Goal: Check status

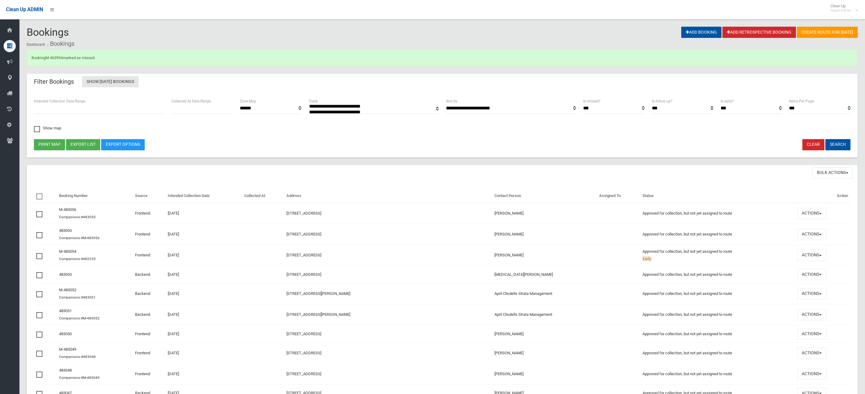
select select
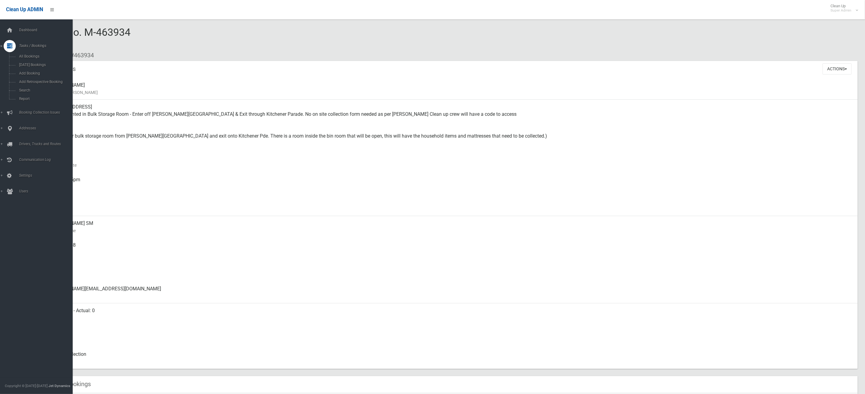
click at [7, 42] on icon at bounding box center [9, 46] width 5 height 12
click at [8, 30] on icon at bounding box center [9, 30] width 7 height 12
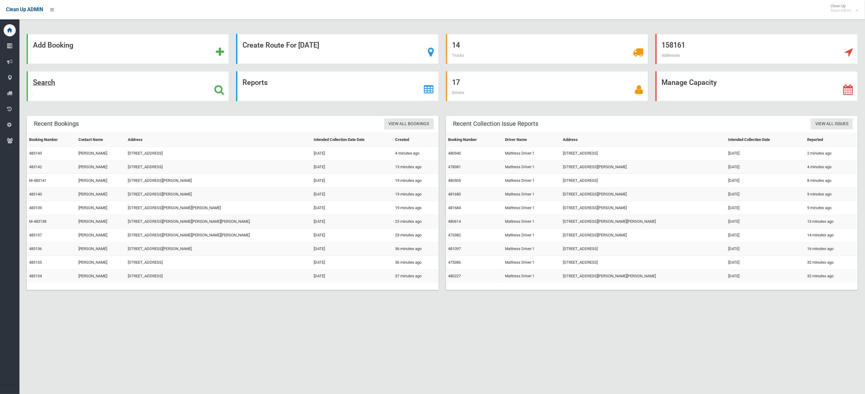
click at [117, 99] on div "Search" at bounding box center [128, 86] width 202 height 30
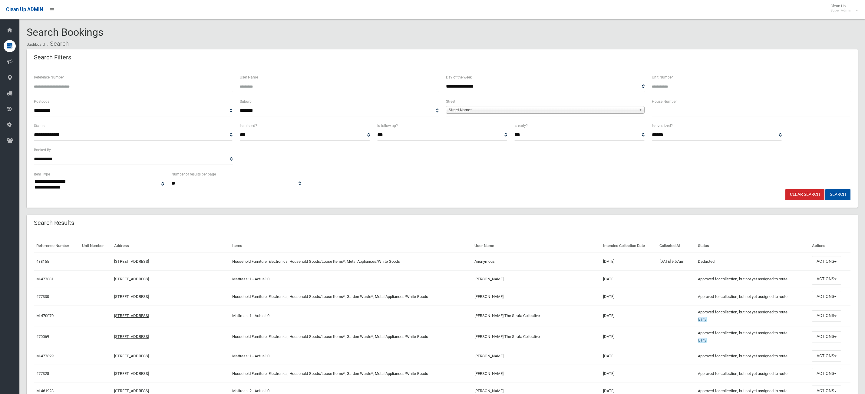
select select
click at [53, 92] on input "Reference Number" at bounding box center [133, 86] width 199 height 11
type input "******"
click at [825, 189] on button "Search" at bounding box center [837, 194] width 25 height 11
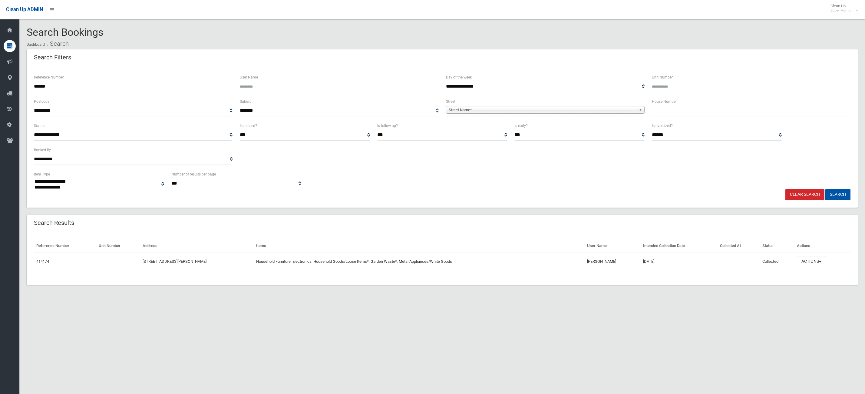
select select
click at [821, 258] on button "Actions" at bounding box center [811, 261] width 29 height 11
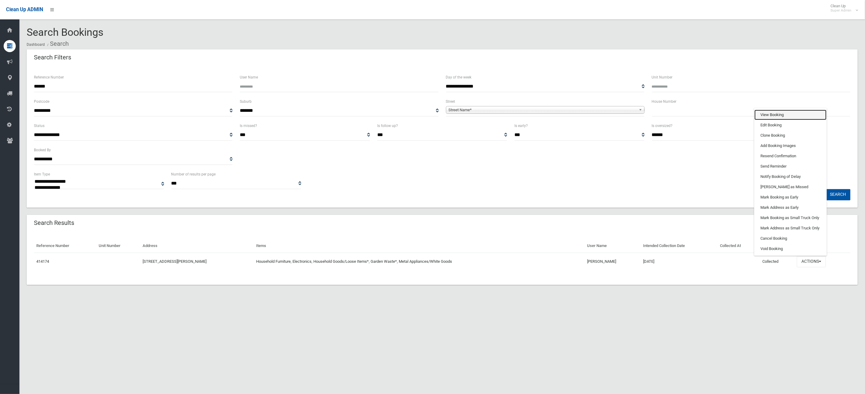
click at [774, 118] on link "View Booking" at bounding box center [790, 115] width 72 height 10
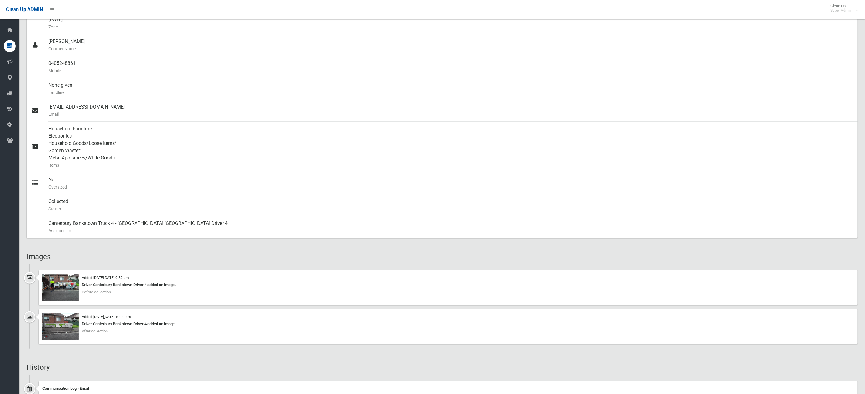
scroll to position [227, 0]
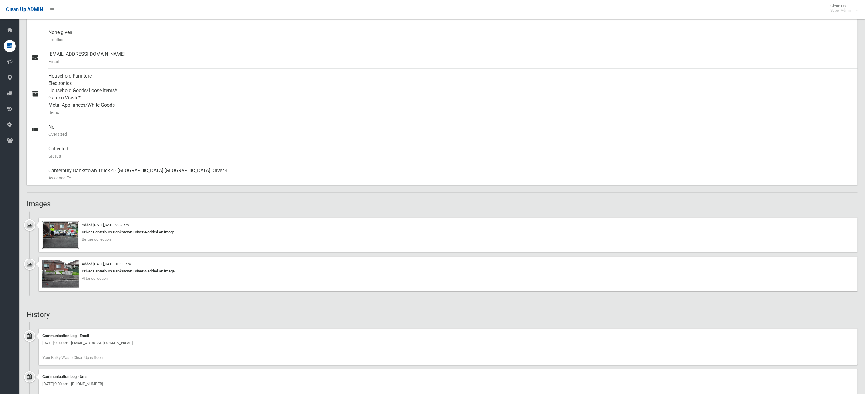
click at [58, 242] on img at bounding box center [60, 234] width 36 height 27
click at [72, 275] on img at bounding box center [60, 273] width 36 height 27
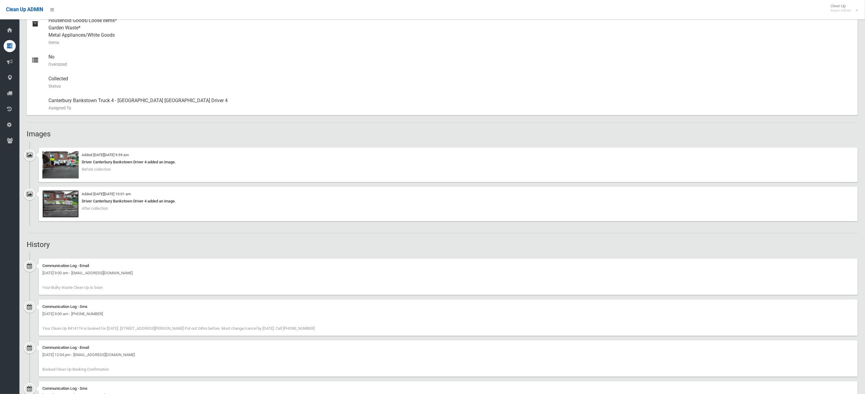
scroll to position [363, 0]
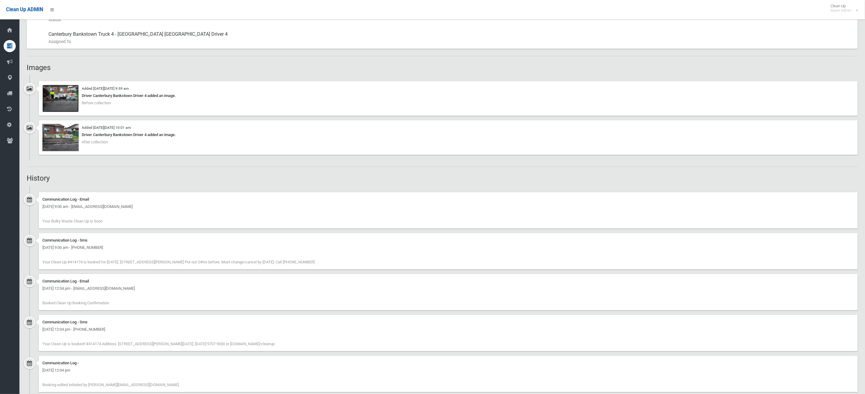
click at [66, 98] on img at bounding box center [60, 98] width 36 height 27
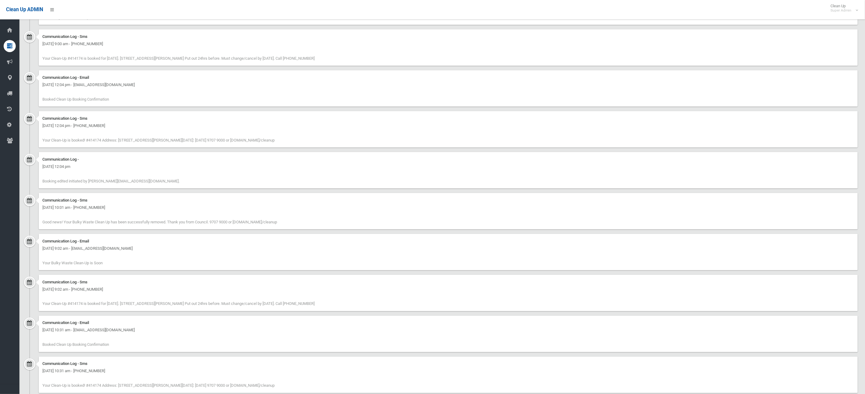
scroll to position [581, 0]
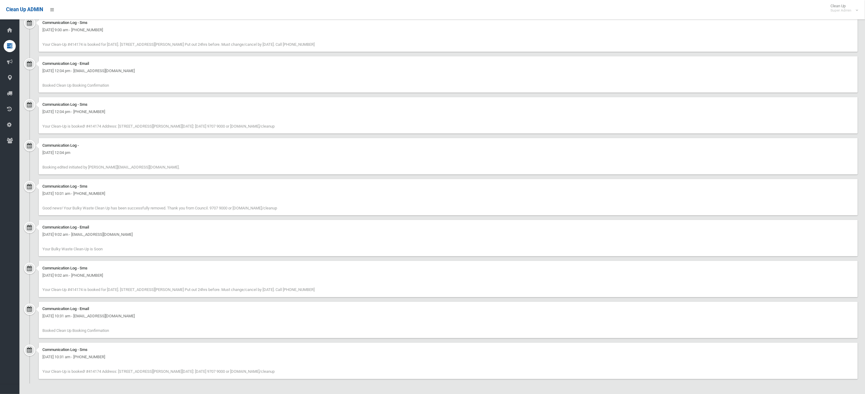
drag, startPoint x: 143, startPoint y: 205, endPoint x: 267, endPoint y: 237, distance: 128.7
click at [267, 237] on ul "Communication Log - Email [DATE] 9:00 am - [EMAIL_ADDRESS][DOMAIN_NAME] Your Bu…" at bounding box center [442, 176] width 831 height 415
click at [249, 201] on div "Communication Log - Sms [DATE] 10:01 am - [PHONE_NUMBER] Good news! Your Bulky …" at bounding box center [448, 197] width 819 height 36
drag, startPoint x: 252, startPoint y: 198, endPoint x: 147, endPoint y: 168, distance: 108.4
click at [147, 168] on ul "Communication Log - Email [DATE] 9:00 am - [EMAIL_ADDRESS][DOMAIN_NAME] Your Bu…" at bounding box center [442, 176] width 831 height 415
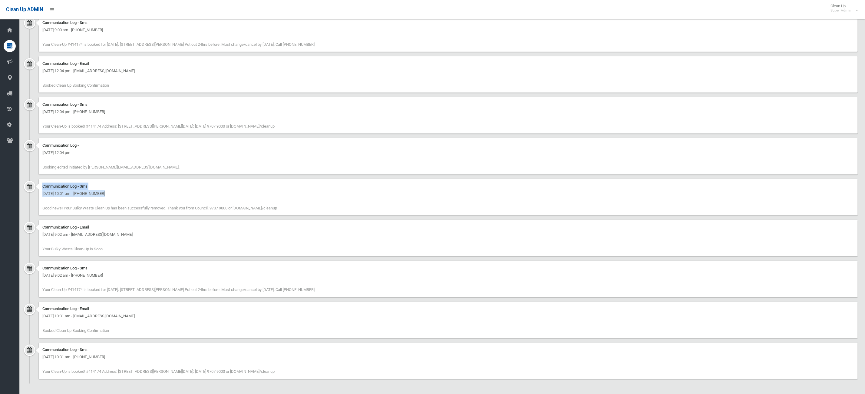
click at [152, 179] on div "Communication Log - Sms [DATE] 10:01 am - [PHONE_NUMBER] Good news! Your Bulky …" at bounding box center [448, 197] width 819 height 36
drag, startPoint x: 277, startPoint y: 380, endPoint x: 44, endPoint y: 346, distance: 236.1
click at [44, 346] on div "Communication Log - Sms [DATE] 10:31 am - [PHONE_NUMBER] Your Clean-Up is booke…" at bounding box center [442, 362] width 831 height 41
drag, startPoint x: 209, startPoint y: 367, endPoint x: 215, endPoint y: 367, distance: 5.8
click at [209, 367] on div "Communication Log - Sms Sunday 20th October 2024 - 10:31 am - +61405248861 Your…" at bounding box center [448, 360] width 819 height 36
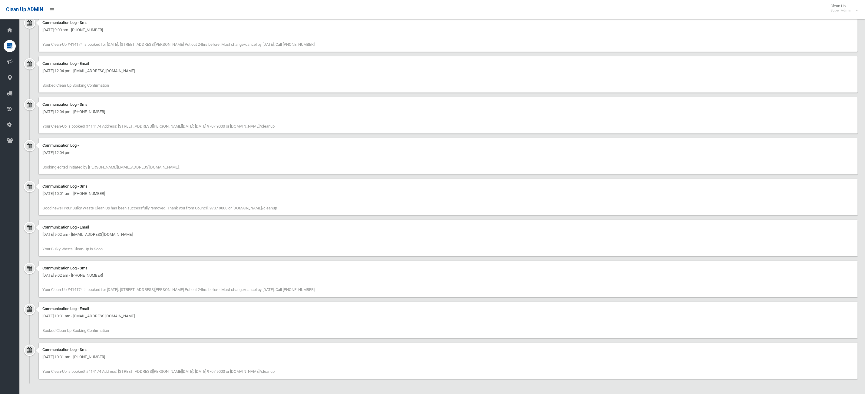
click at [239, 373] on span "Your Clean-Up is booked! #414174 Address: 19 Station Road, BELMORE NSW 2192 Cle…" at bounding box center [158, 371] width 232 height 5
drag, startPoint x: 236, startPoint y: 373, endPoint x: 79, endPoint y: 311, distance: 169.1
click at [78, 312] on ul "Communication Log - Email Friday 29th August 2025 - 9:00 am - dannynehme@y7mail…" at bounding box center [442, 176] width 831 height 415
click at [131, 303] on div "Communication Log - Email Sunday 20th October 2024 - 10:31 am - dannynehme@y7ma…" at bounding box center [448, 319] width 819 height 36
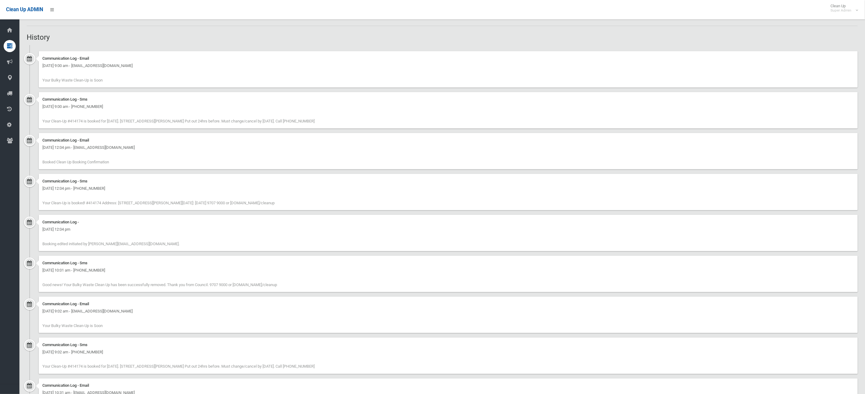
scroll to position [490, 0]
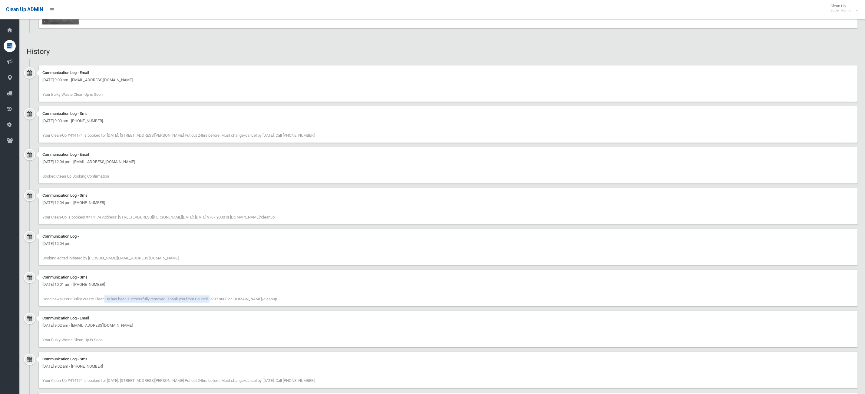
drag, startPoint x: 67, startPoint y: 298, endPoint x: 205, endPoint y: 297, distance: 138.6
click at [201, 297] on span "Good news! Your Bulky Waste Clean Up has been successfully removed. Thank you f…" at bounding box center [159, 298] width 235 height 5
click at [274, 295] on div "Communication Log - Sms Wednesday 11th December 2024 - 10:01 am - +61405248861 …" at bounding box center [448, 288] width 819 height 36
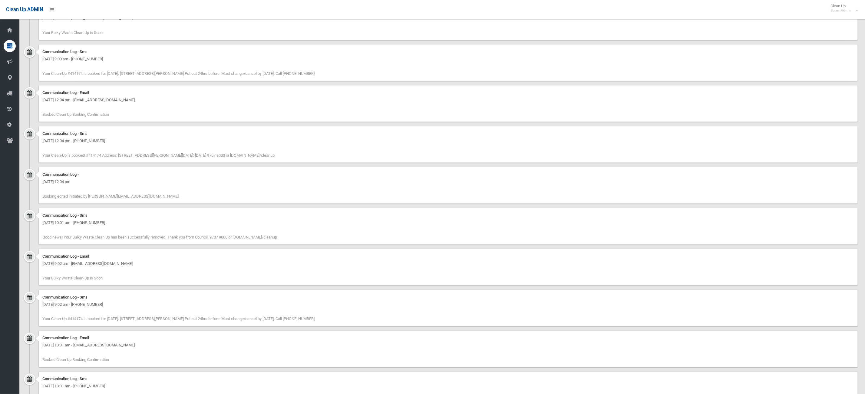
scroll to position [535, 0]
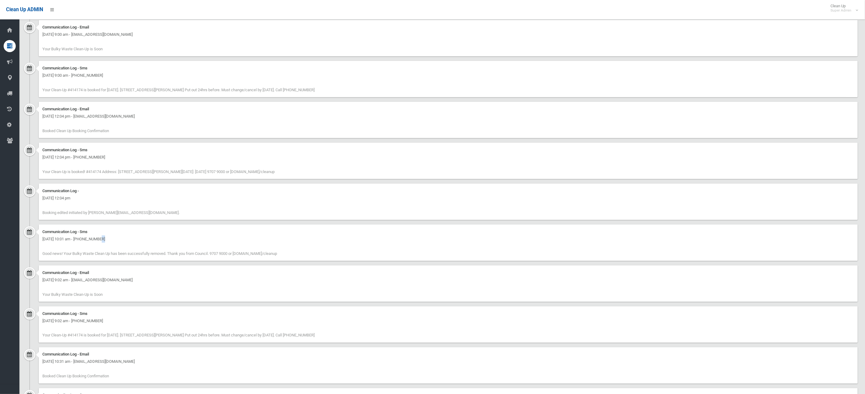
drag, startPoint x: 62, startPoint y: 241, endPoint x: 247, endPoint y: 245, distance: 185.0
click at [246, 245] on div "Communication Log - Sms Wednesday 11th December 2024 - 10:01 am - +61405248861 …" at bounding box center [448, 242] width 819 height 36
click at [141, 248] on div "Communication Log - Sms Wednesday 11th December 2024 - 10:01 am - +61405248861 …" at bounding box center [448, 242] width 819 height 36
drag, startPoint x: 129, startPoint y: 254, endPoint x: 162, endPoint y: 248, distance: 33.3
click at [162, 248] on div "Communication Log - Sms Wednesday 11th December 2024 - 10:01 am - +61405248861 …" at bounding box center [448, 242] width 819 height 36
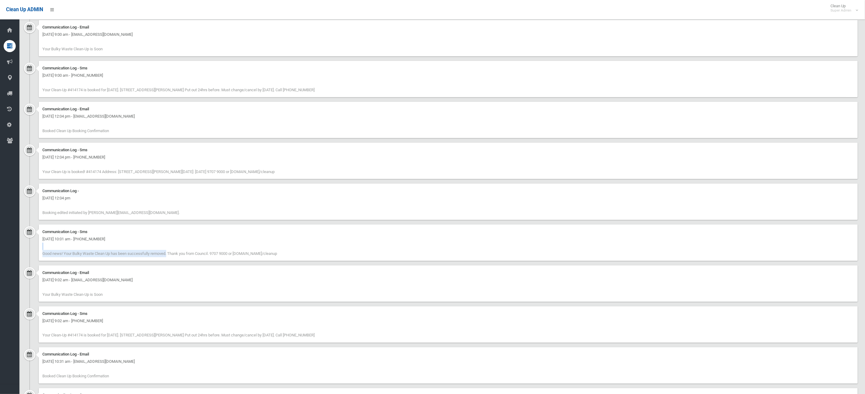
click at [162, 248] on div "Communication Log - Sms Wednesday 11th December 2024 - 10:01 am - +61405248861 …" at bounding box center [448, 242] width 819 height 36
drag, startPoint x: 105, startPoint y: 214, endPoint x: 126, endPoint y: 200, distance: 25.4
click at [126, 200] on div "Communication Log - Tuesday 19th August 2025 - 12:04 pm Booking edited initiate…" at bounding box center [448, 201] width 819 height 36
click at [166, 204] on div "Communication Log - Tuesday 19th August 2025 - 12:04 pm Booking edited initiate…" at bounding box center [448, 201] width 819 height 36
drag, startPoint x: 177, startPoint y: 213, endPoint x: 127, endPoint y: 201, distance: 51.4
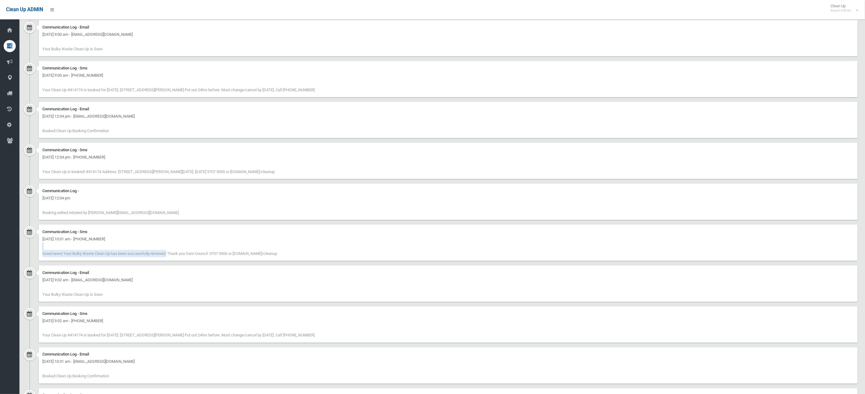
click at [127, 202] on div "Communication Log - Tuesday 19th August 2025 - 12:04 pm Booking edited initiate…" at bounding box center [448, 201] width 819 height 36
click at [172, 203] on div "Communication Log - Tuesday 19th August 2025 - 12:04 pm Booking edited initiate…" at bounding box center [448, 201] width 819 height 36
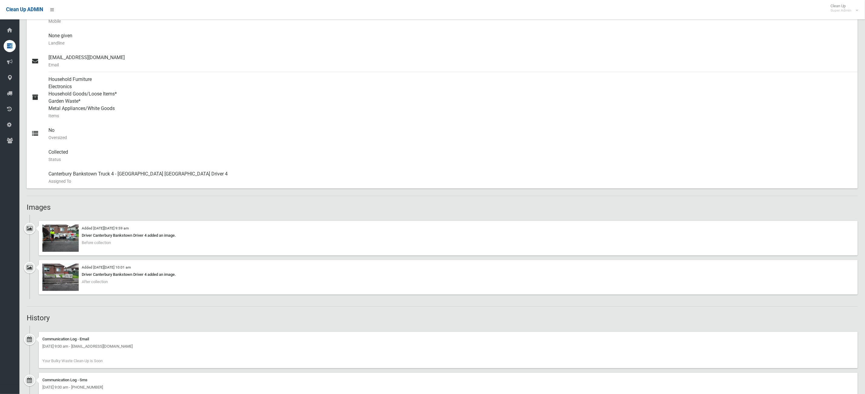
scroll to position [217, 0]
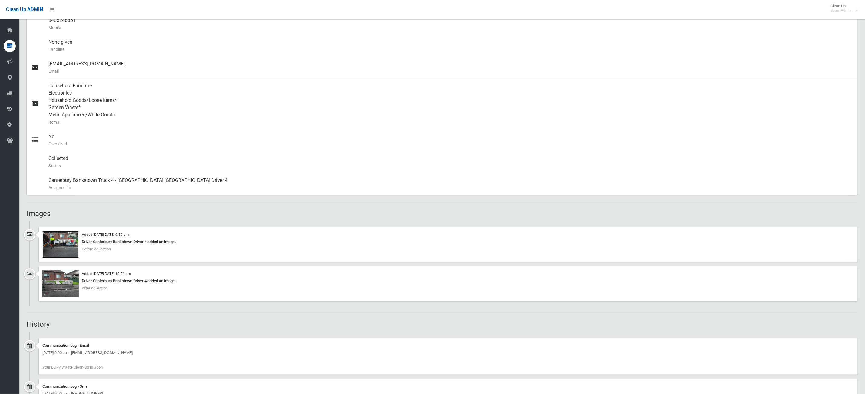
click at [70, 247] on img at bounding box center [60, 244] width 36 height 27
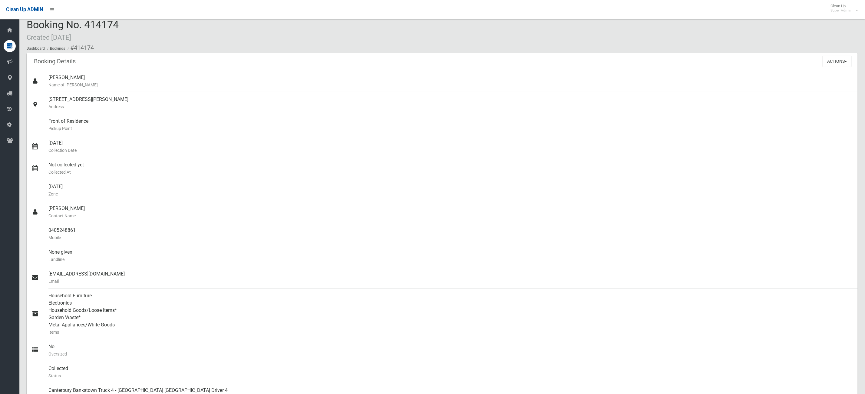
scroll to position [0, 0]
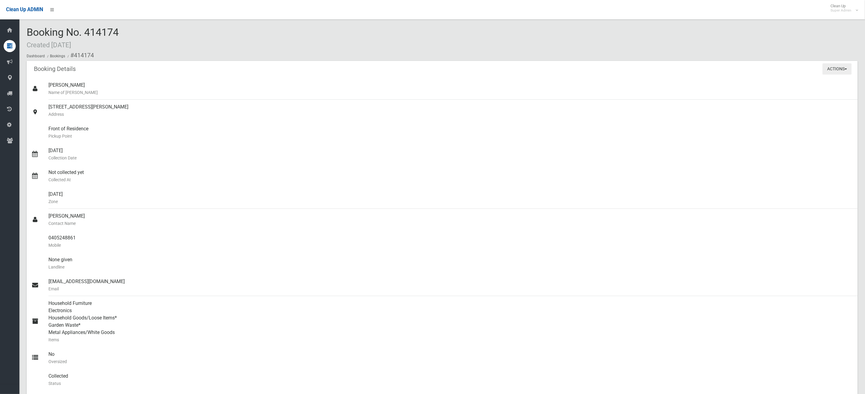
click at [827, 71] on button "Actions" at bounding box center [836, 68] width 29 height 11
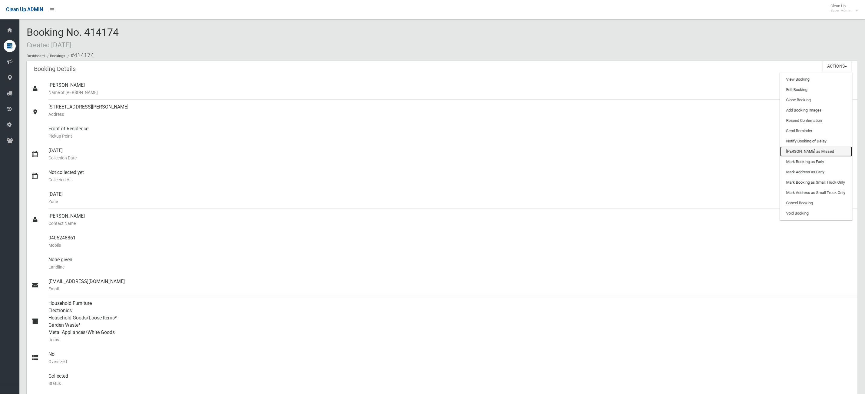
click at [804, 146] on link "[PERSON_NAME] as Missed" at bounding box center [816, 151] width 72 height 10
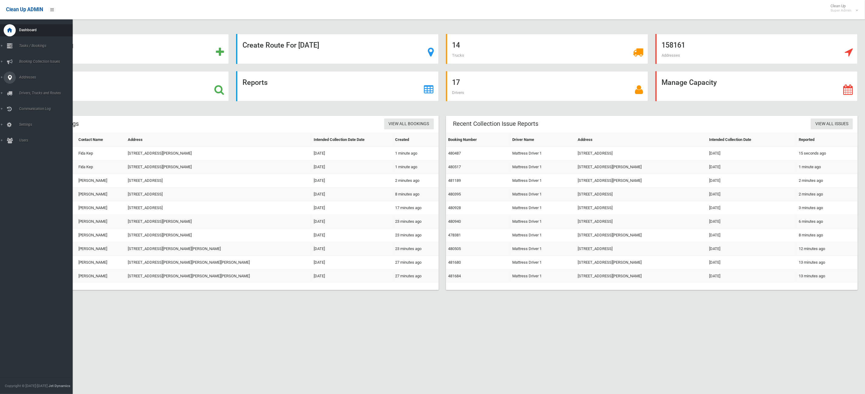
click at [3, 77] on link "Addresses" at bounding box center [40, 77] width 80 height 12
click at [18, 86] on span "All Addresses" at bounding box center [45, 88] width 57 height 4
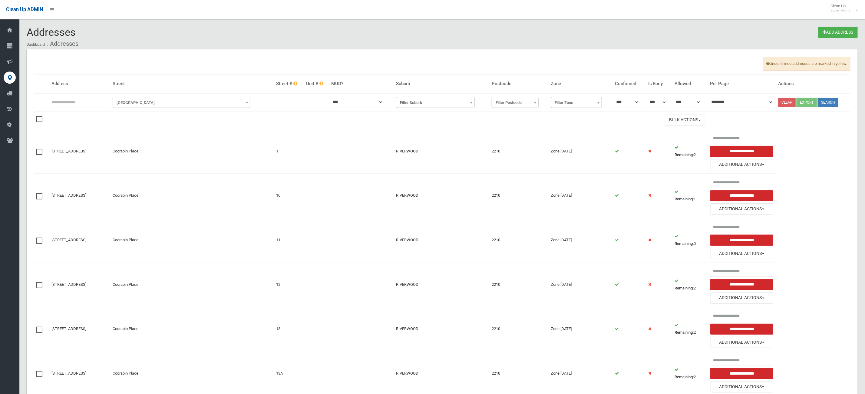
drag, startPoint x: 0, startPoint y: 0, endPoint x: 93, endPoint y: 107, distance: 141.4
click at [95, 98] on input "text" at bounding box center [79, 102] width 56 height 11
type input "**"
click at [168, 103] on span "Filter Street" at bounding box center [181, 102] width 135 height 8
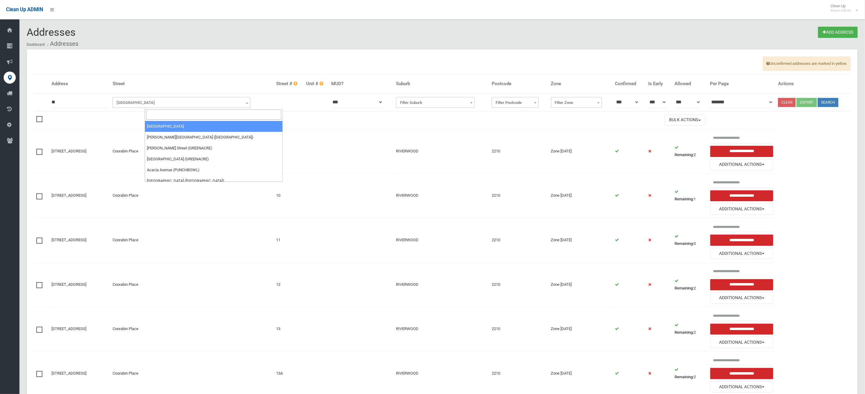
click at [164, 111] on input "search" at bounding box center [213, 114] width 135 height 10
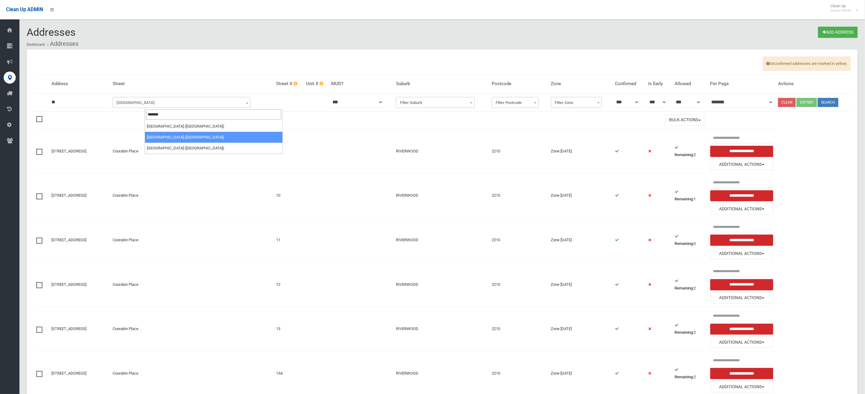
type input "*******"
select select "***"
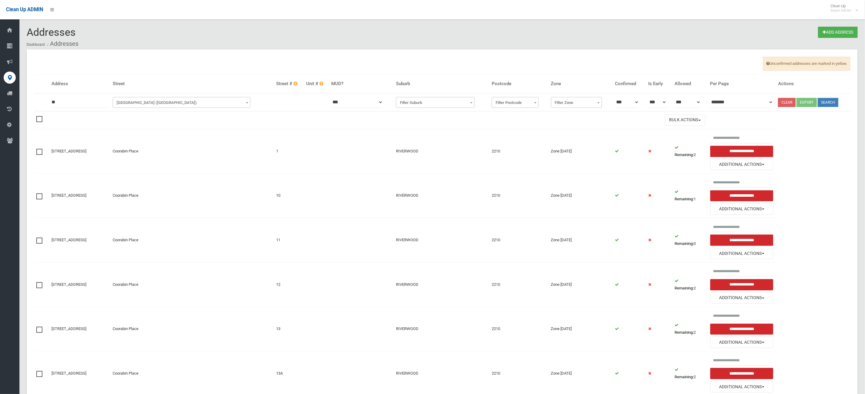
click at [830, 105] on button "Search" at bounding box center [828, 102] width 21 height 9
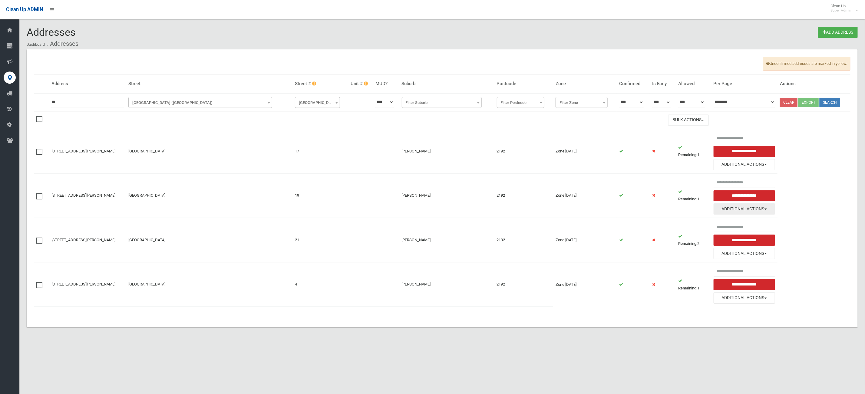
click at [740, 208] on button "Additional Actions" at bounding box center [744, 208] width 62 height 11
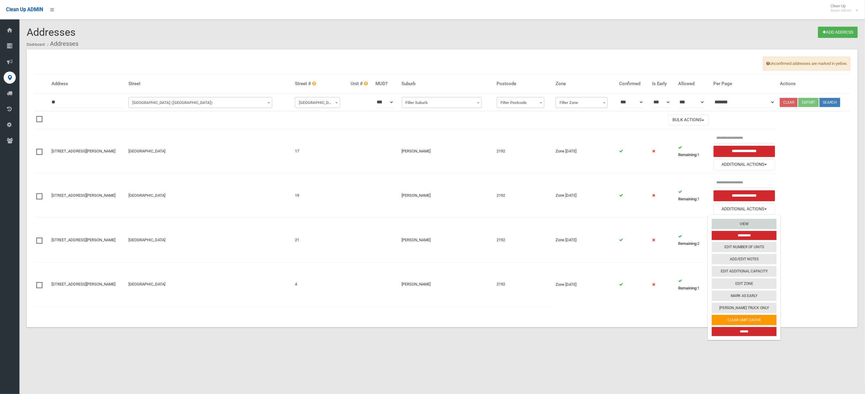
click at [743, 224] on link "View" at bounding box center [744, 224] width 65 height 10
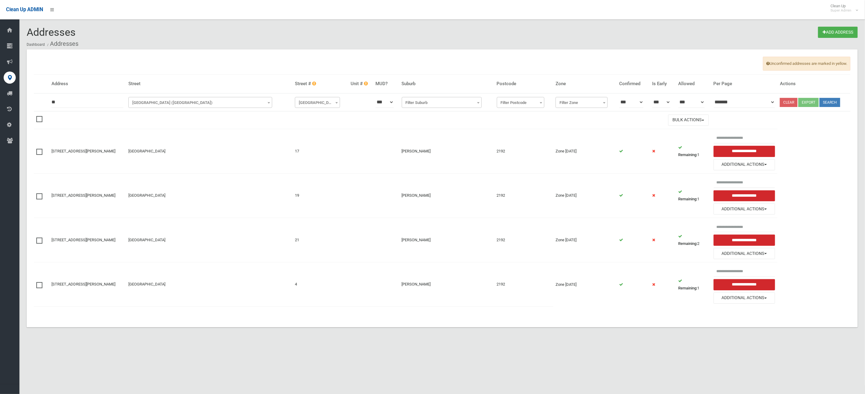
drag, startPoint x: 699, startPoint y: 203, endPoint x: 655, endPoint y: 206, distance: 43.7
click at [655, 206] on tr "19 Station Road, BELMORE NSW 2192 Station Road 19 BELMORE 2192 Zone Wednesday" at bounding box center [442, 195] width 816 height 44
click at [527, 237] on td "2192" at bounding box center [523, 240] width 59 height 44
click at [81, 197] on link "19 Station Road, BELMORE NSW 2192" at bounding box center [83, 195] width 64 height 5
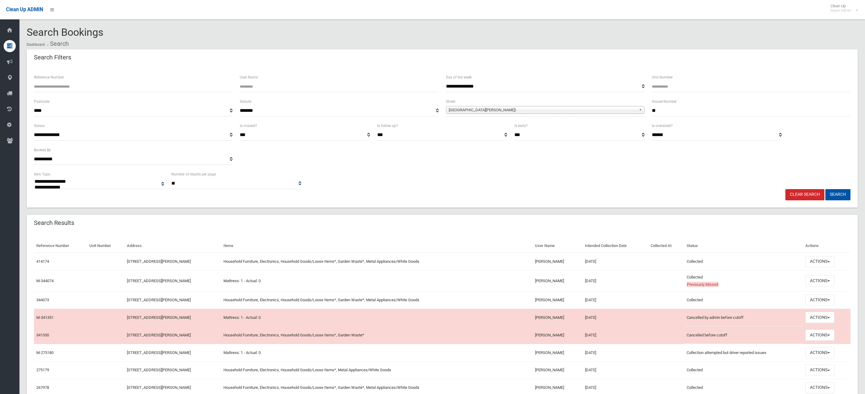
select select
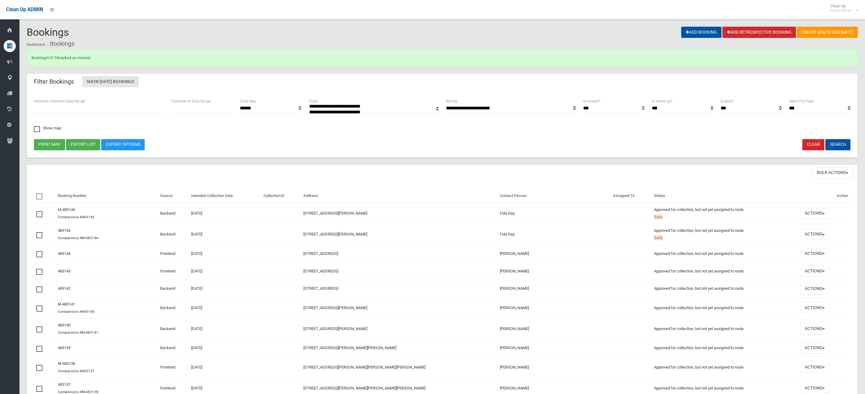
select select
click at [50, 59] on link "414174" at bounding box center [51, 57] width 13 height 5
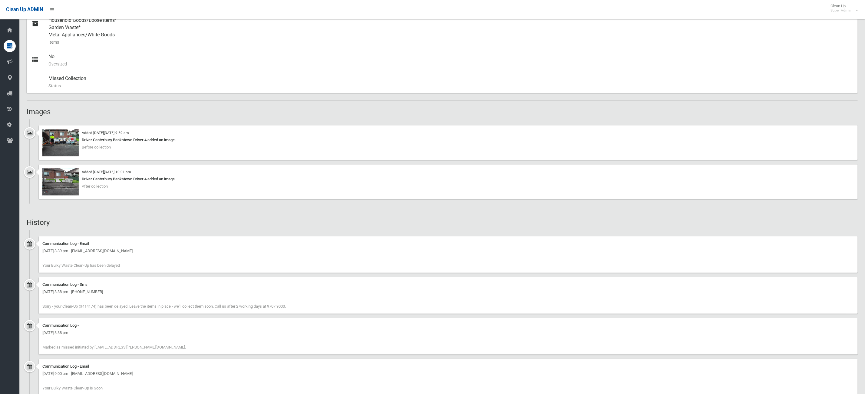
scroll to position [182, 0]
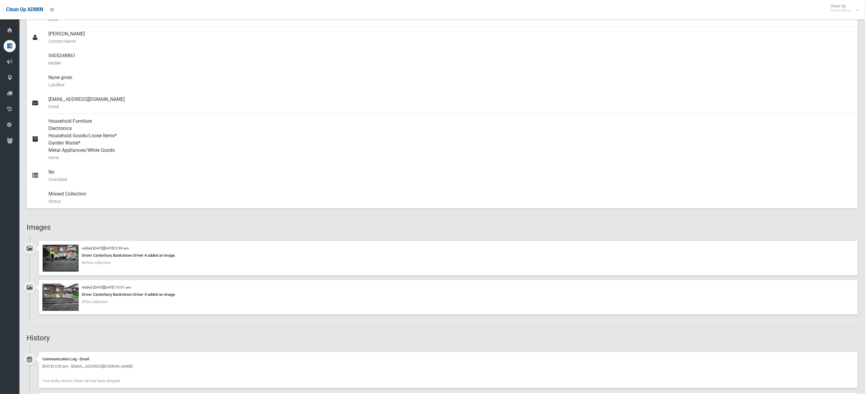
click at [65, 264] on img at bounding box center [60, 257] width 36 height 27
drag, startPoint x: 102, startPoint y: 245, endPoint x: 147, endPoint y: 247, distance: 44.5
click at [129, 247] on small "Added on Wed 11th December, 2024 at 9:59 am" at bounding box center [105, 248] width 47 height 4
click at [231, 318] on div "Added on Wed 11th December, 2024 at 10:01 am Driver Canterbury Bankstown Driver…" at bounding box center [442, 299] width 831 height 39
drag, startPoint x: 191, startPoint y: 312, endPoint x: 34, endPoint y: 213, distance: 185.8
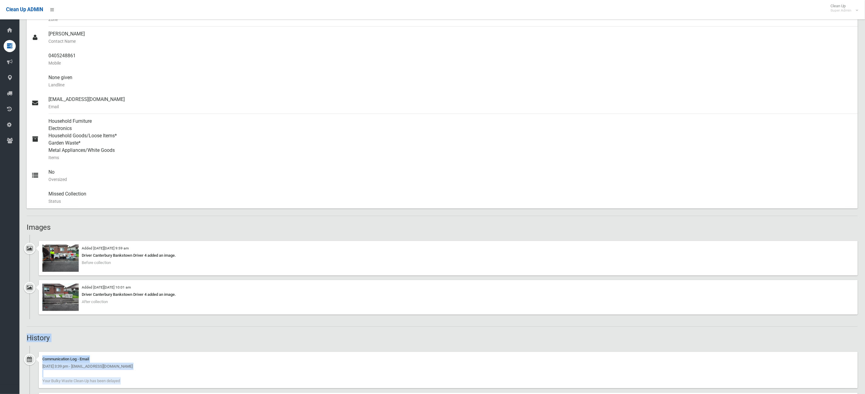
click at [0, 210] on div "Booking No. 414174 Created 20/10/2024 Dashboard Bookings #414174 Booking Detail…" at bounding box center [432, 359] width 865 height 1068
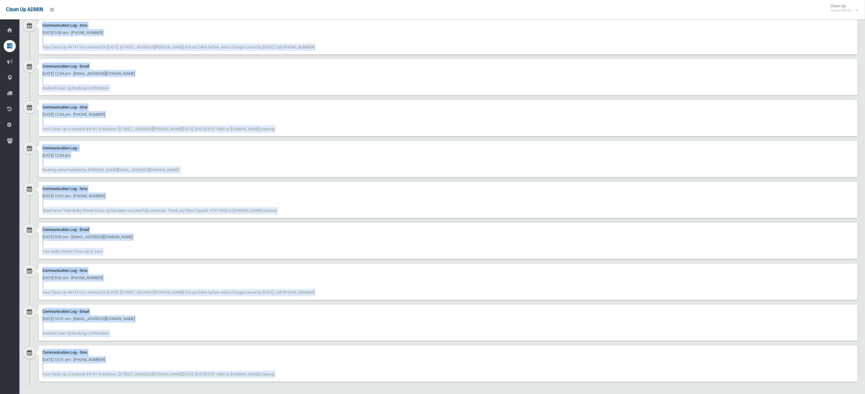
scroll to position [681, 0]
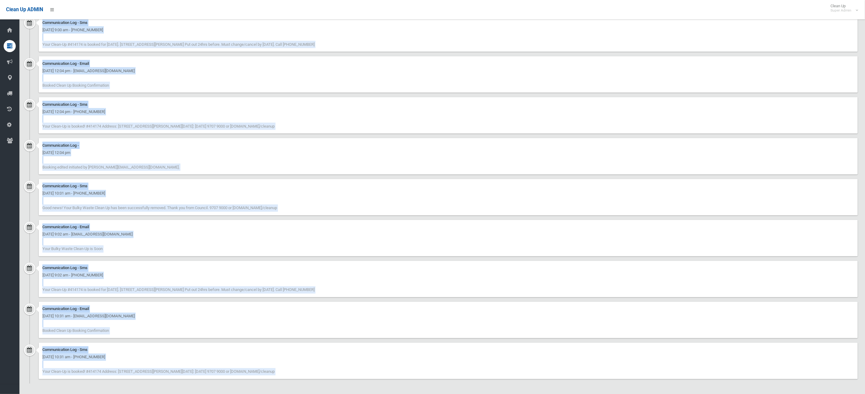
click at [153, 326] on div "Communication Log - Email Sunday 20th October 2024 - 10:31 am - dannynehme@y7ma…" at bounding box center [448, 319] width 819 height 36
click at [223, 228] on div "Communication Log - Email" at bounding box center [448, 226] width 812 height 7
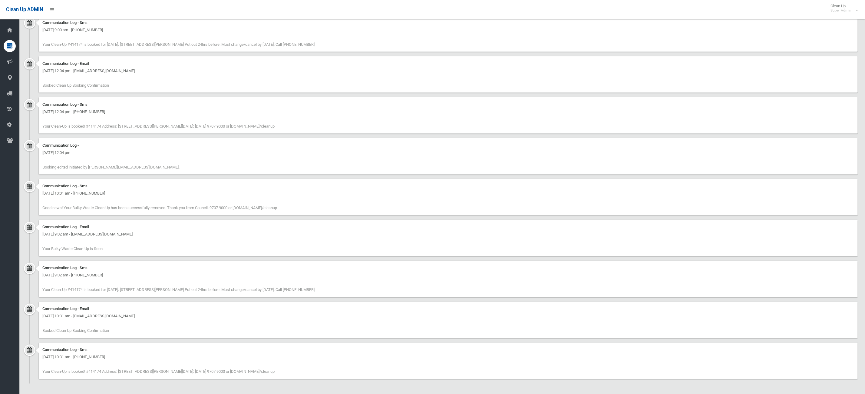
drag, startPoint x: 98, startPoint y: 207, endPoint x: 255, endPoint y: 207, distance: 157.1
click at [255, 207] on span "Good news! Your Bulky Waste Clean Up has been successfully removed. Thank you f…" at bounding box center [159, 208] width 235 height 5
drag, startPoint x: 76, startPoint y: 153, endPoint x: 113, endPoint y: 156, distance: 37.3
click at [113, 156] on div "Tuesday 19th August 2025 - 12:04 pm" at bounding box center [448, 152] width 812 height 7
click at [93, 170] on div "Communication Log - Tuesday 19th August 2025 - 12:04 pm Booking edited initiate…" at bounding box center [448, 156] width 819 height 36
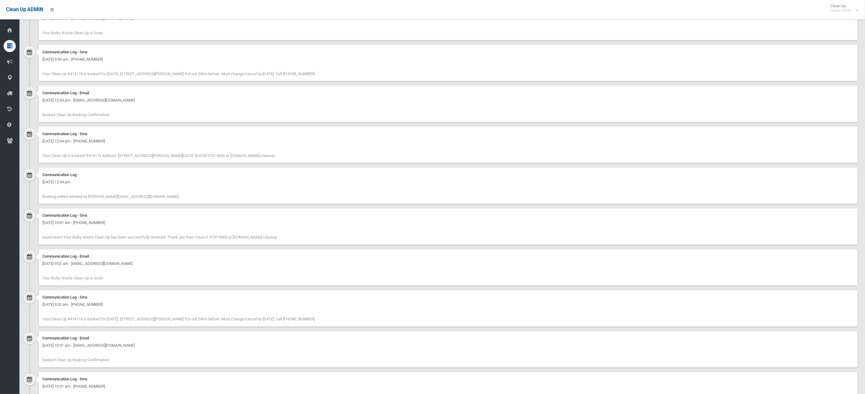
scroll to position [636, 0]
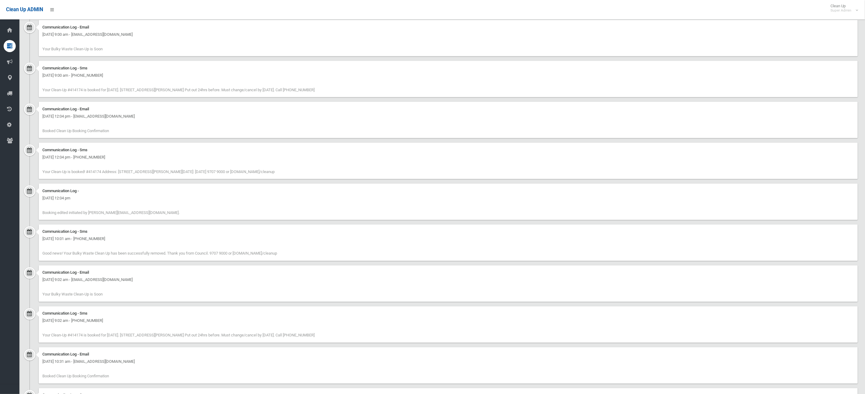
drag, startPoint x: 274, startPoint y: 171, endPoint x: 452, endPoint y: 291, distance: 214.6
click at [216, 172] on div "Communication Log - Sms Tuesday 19th August 2025 - 12:04 pm - +61405248861 Your…" at bounding box center [448, 161] width 819 height 36
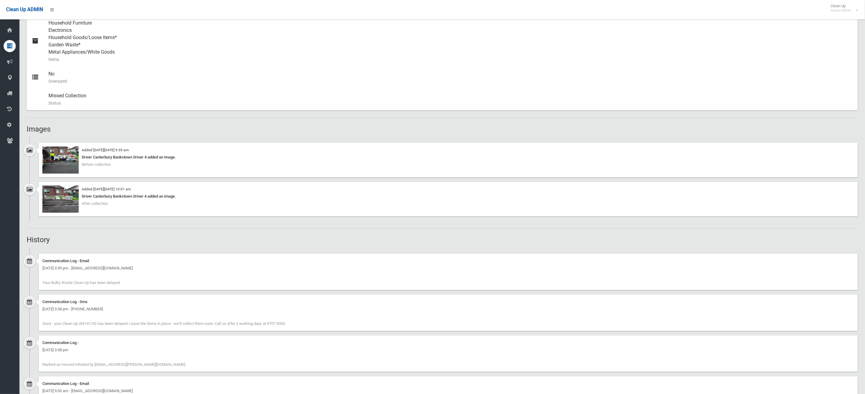
scroll to position [363, 0]
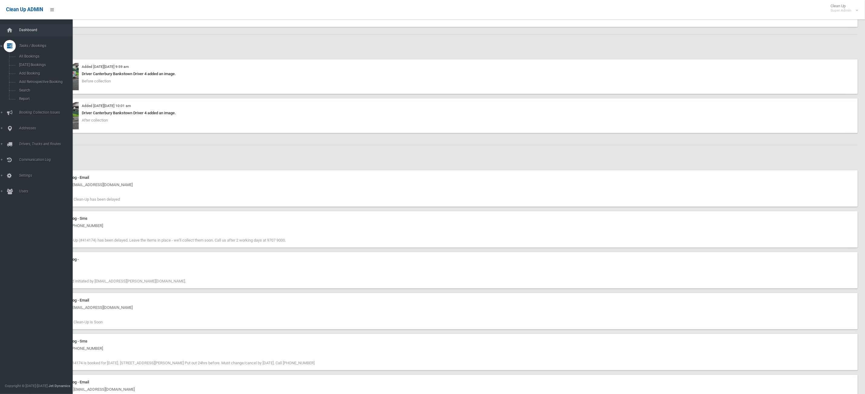
click at [35, 27] on link "Dashboard" at bounding box center [40, 30] width 80 height 12
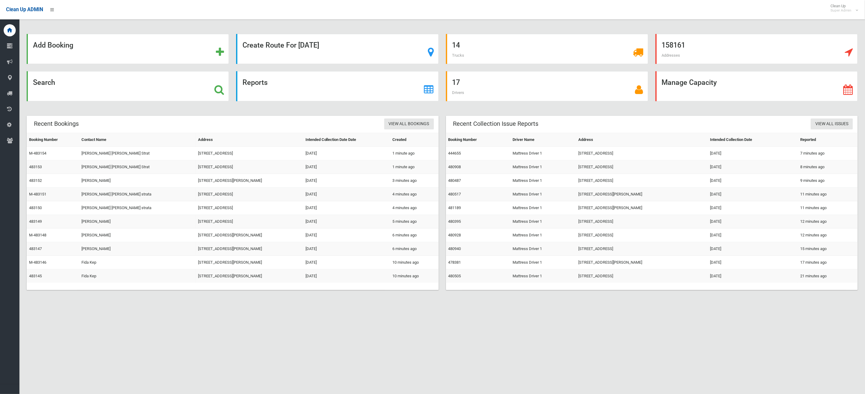
click at [611, 375] on div "Add Booking Create Route For Tomorrow 14 Trucks 158161 Addresses Search Reports…" at bounding box center [432, 204] width 865 height 394
